Goal: Task Accomplishment & Management: Manage account settings

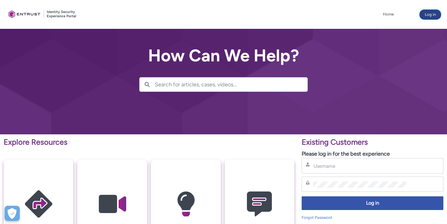
click at [431, 15] on button "Log in" at bounding box center [429, 15] width 21 height 10
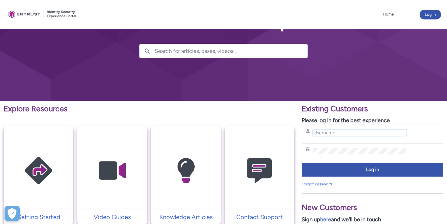
click at [329, 131] on input "Username" at bounding box center [360, 132] width 94 height 6
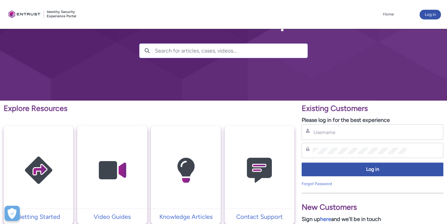
click at [335, 135] on div "Username" at bounding box center [372, 131] width 142 height 15
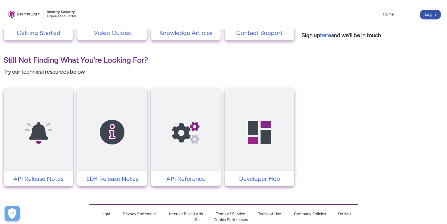
scroll to position [219, 0]
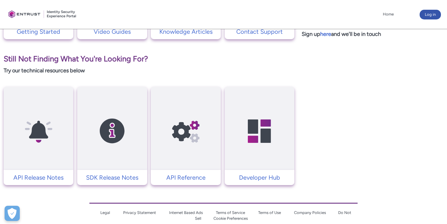
click at [186, 163] on img at bounding box center [186, 130] width 58 height 65
